Goal: Transaction & Acquisition: Book appointment/travel/reservation

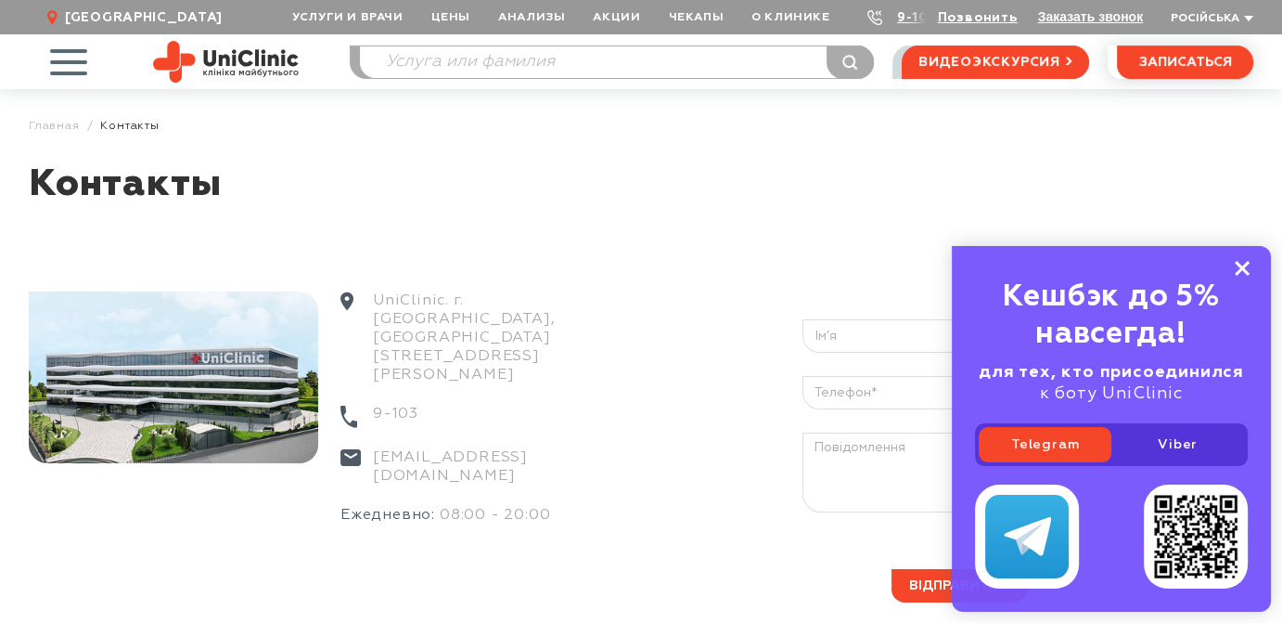
click at [1240, 265] on icon at bounding box center [1242, 269] width 15 height 16
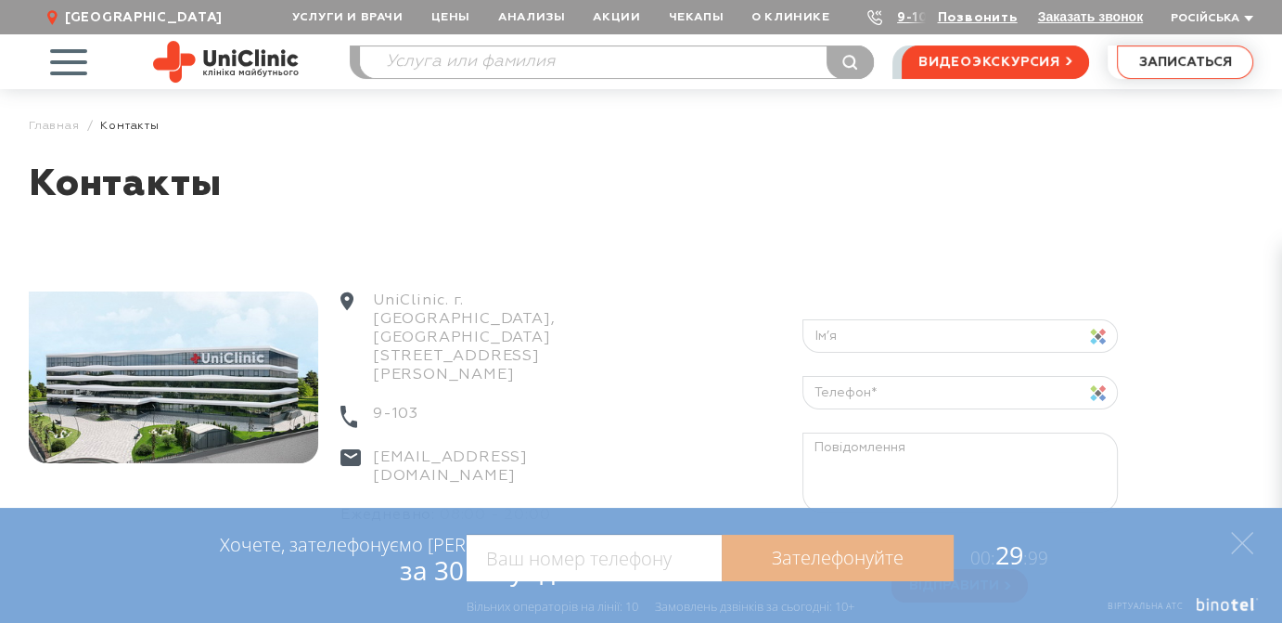
click at [1172, 65] on span "записаться" at bounding box center [1185, 62] width 93 height 13
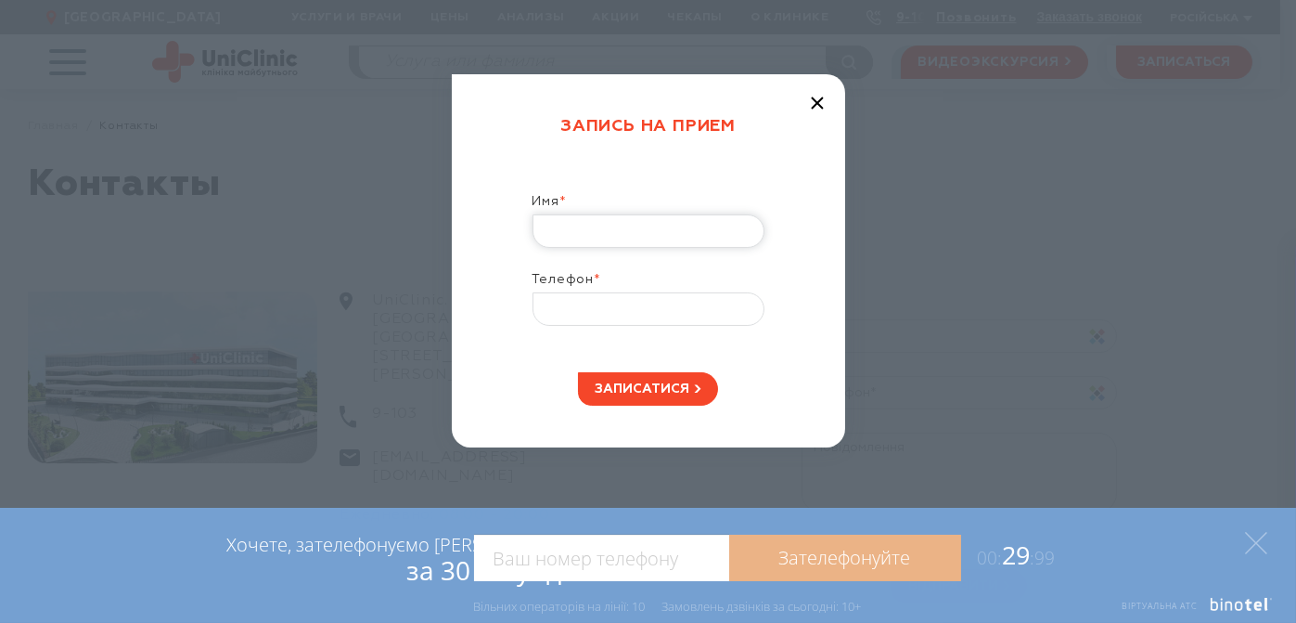
drag, startPoint x: 559, startPoint y: 241, endPoint x: 820, endPoint y: 292, distance: 266.6
click at [560, 242] on input "Имя *" at bounding box center [649, 230] width 232 height 33
type input "[PERSON_NAME]"
click at [646, 307] on input "Телефон *" at bounding box center [649, 308] width 232 height 33
type input "[PHONE_NUMBER]"
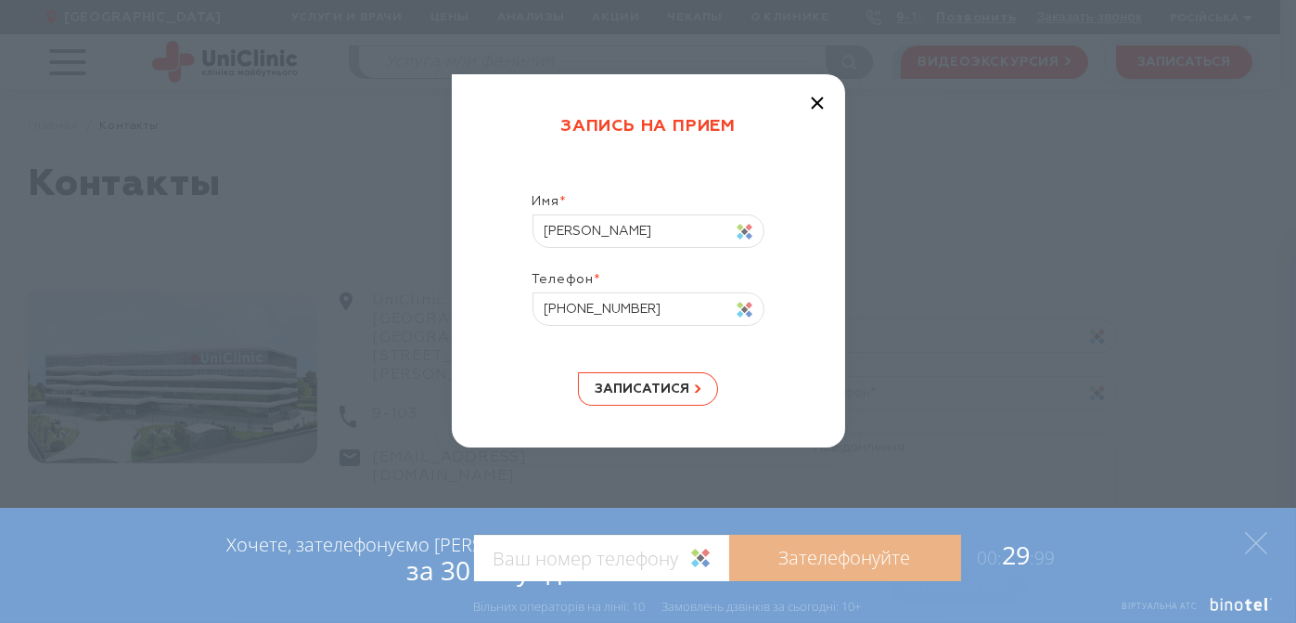
click at [615, 388] on span "записатися" at bounding box center [642, 388] width 95 height 13
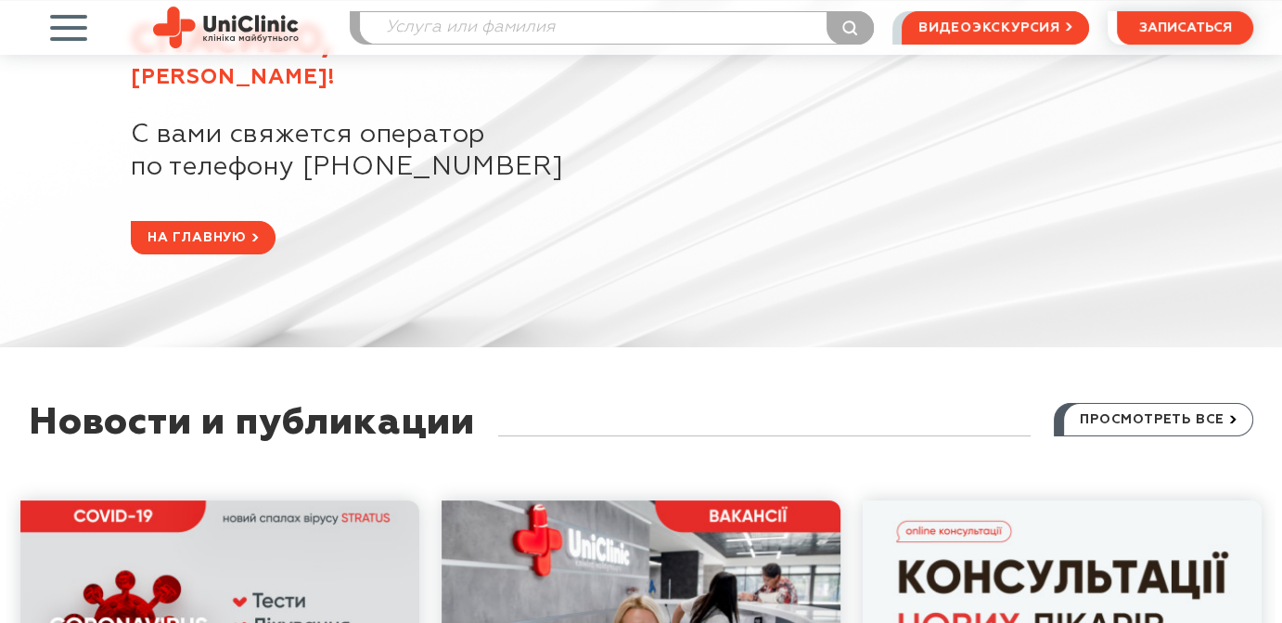
scroll to position [186, 0]
